Goal: Check status: Check status

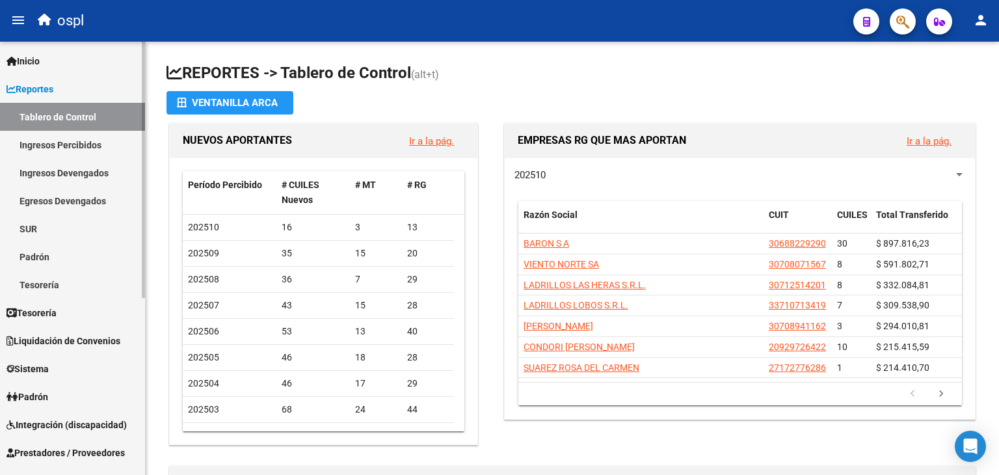
click at [47, 428] on span "Integración (discapacidad)" at bounding box center [67, 424] width 120 height 14
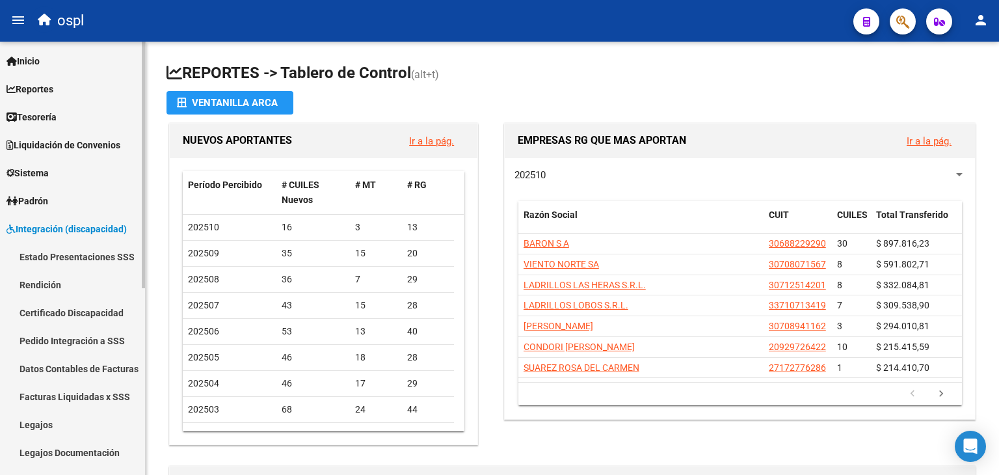
click at [48, 391] on link "Facturas Liquidadas x SSS" at bounding box center [72, 396] width 145 height 28
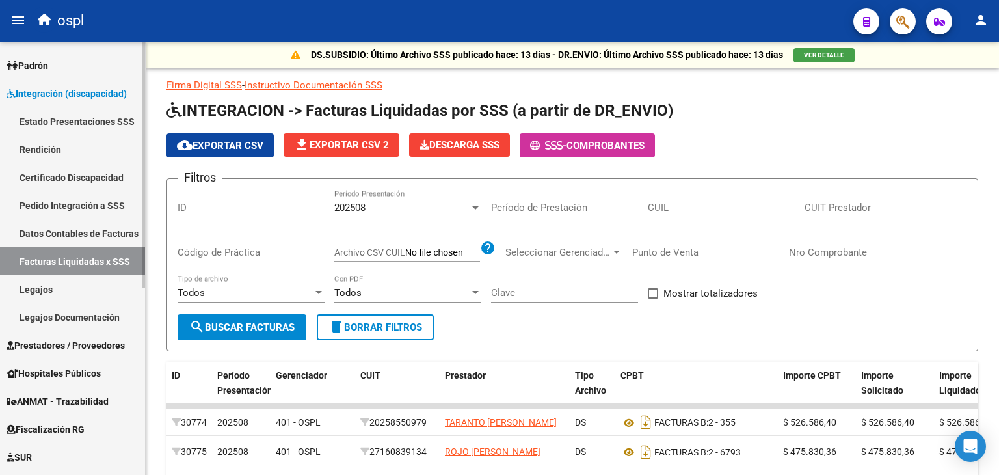
scroll to position [151, 0]
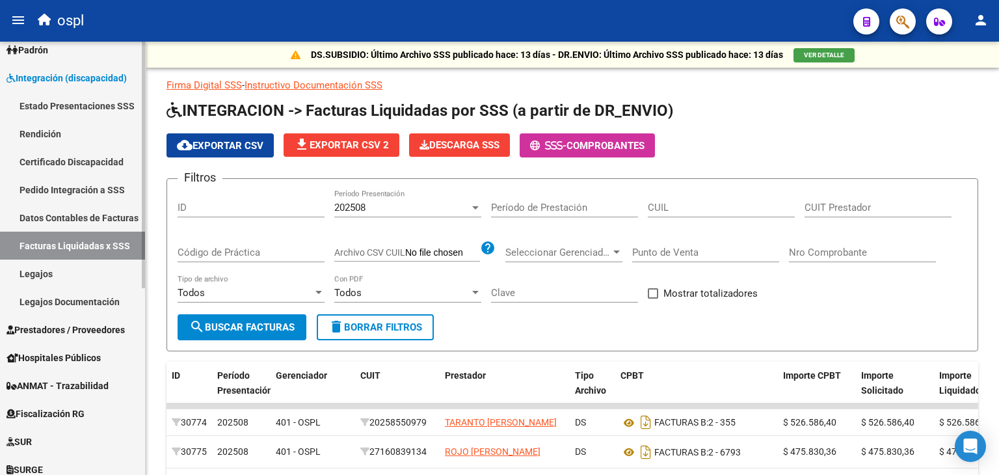
click at [81, 325] on span "Prestadores / Proveedores" at bounding box center [66, 329] width 118 height 14
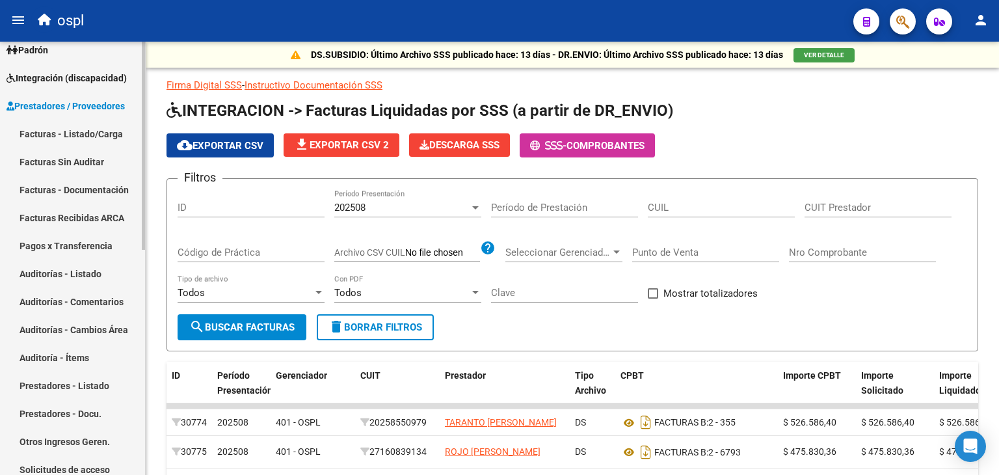
click at [88, 129] on link "Facturas - Listado/Carga" at bounding box center [72, 134] width 145 height 28
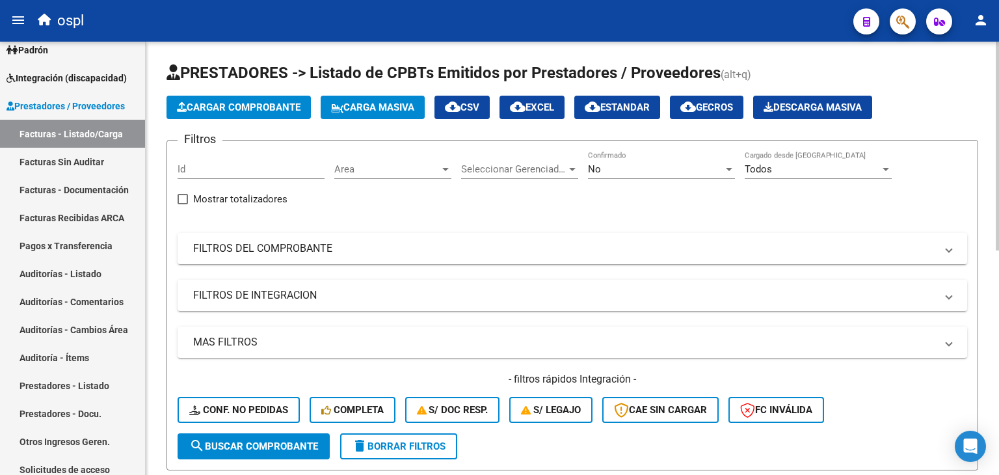
click at [672, 174] on div "No Confirmado" at bounding box center [661, 165] width 147 height 28
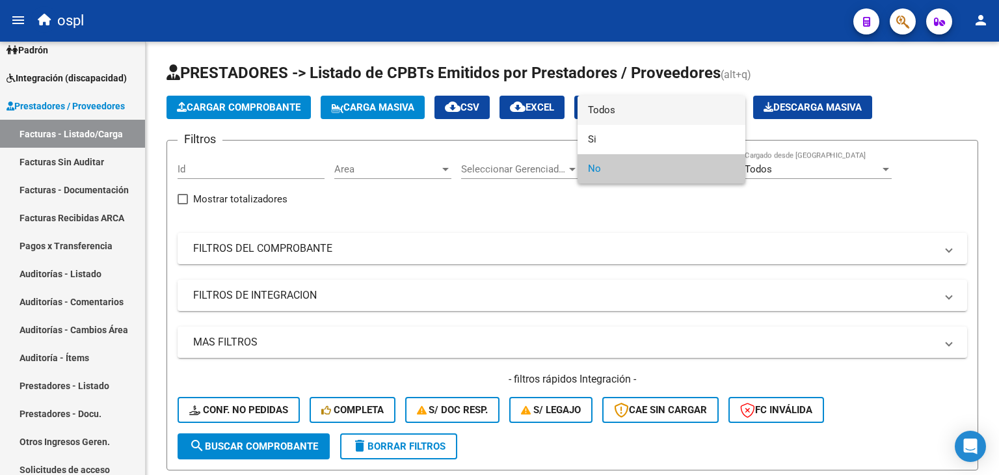
click at [649, 117] on span "Todos" at bounding box center [661, 110] width 147 height 29
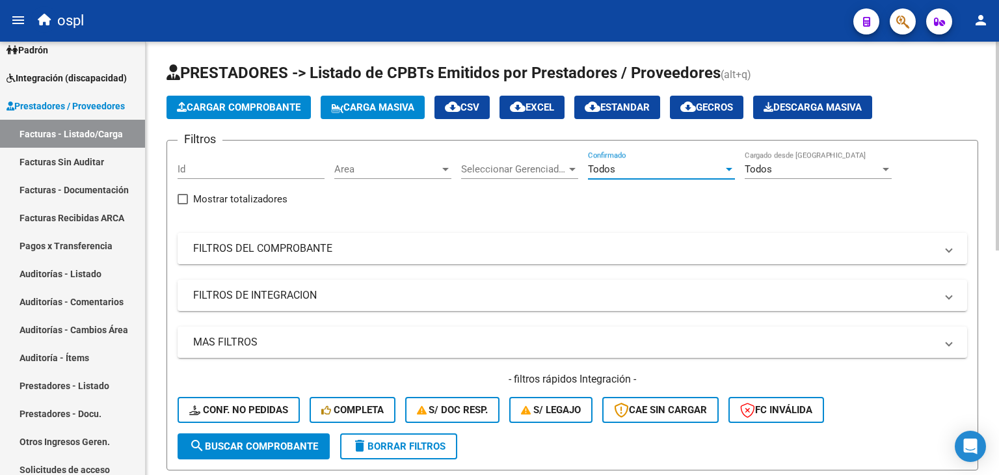
click at [636, 245] on mat-panel-title "FILTROS DEL COMPROBANTE" at bounding box center [564, 248] width 742 height 14
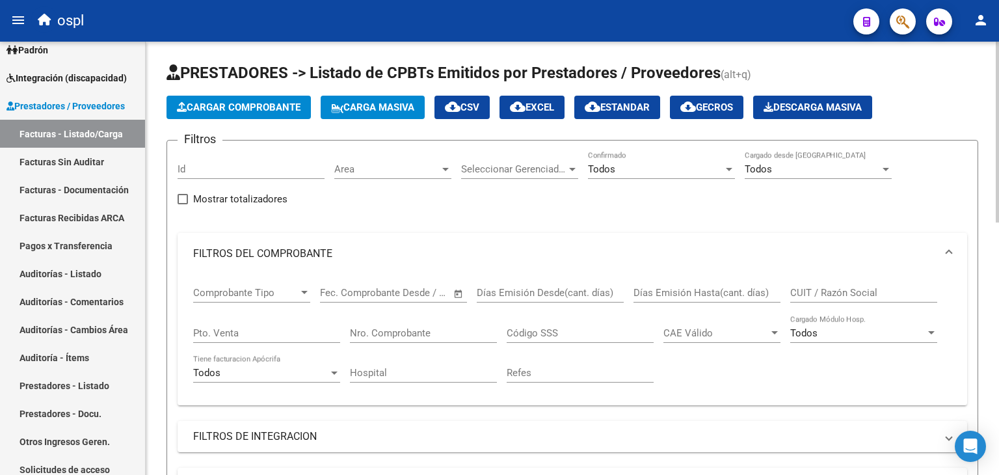
click at [826, 280] on div "CUIT / Razón Social" at bounding box center [863, 288] width 147 height 28
paste input "27341458922"
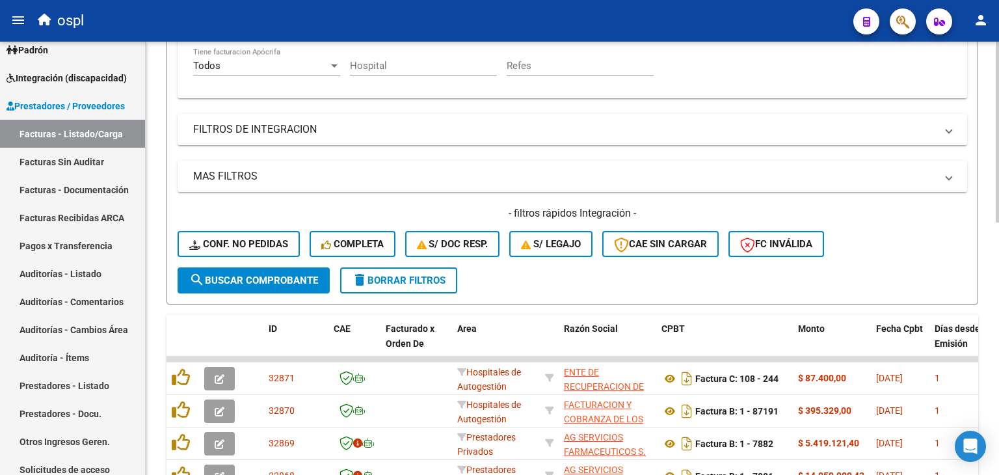
scroll to position [257, 0]
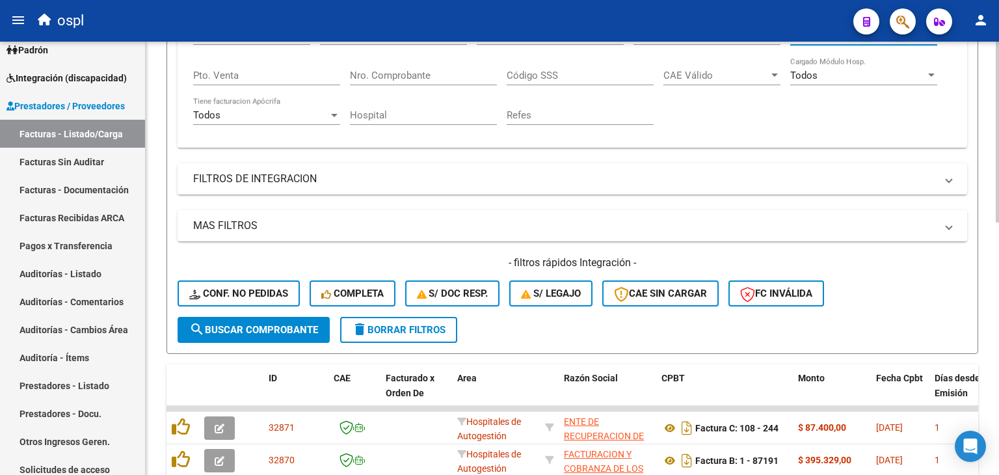
type input "27341458922"
click at [265, 335] on button "search Buscar Comprobante" at bounding box center [253, 330] width 152 height 26
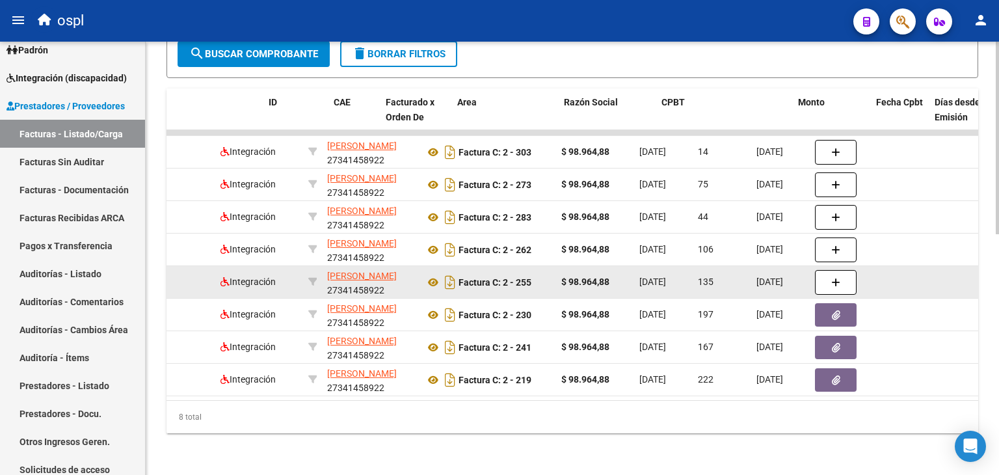
scroll to position [0, 0]
